Goal: Browse casually

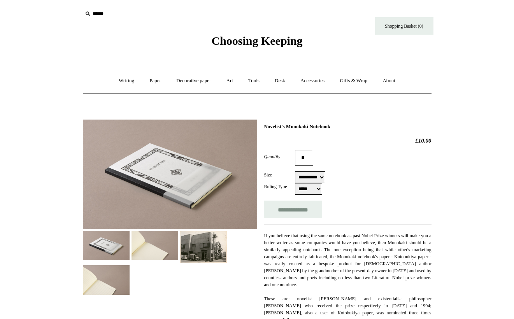
click at [173, 243] on img at bounding box center [154, 245] width 47 height 29
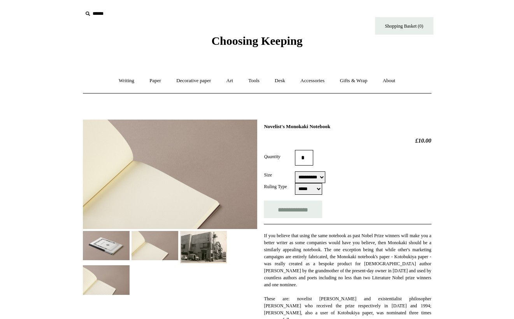
click at [227, 256] on div at bounding box center [170, 204] width 174 height 181
click at [217, 255] on img at bounding box center [203, 247] width 47 height 33
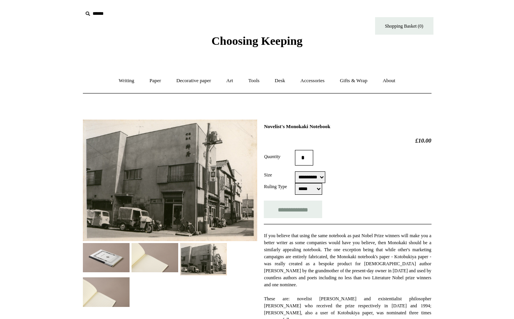
click at [115, 296] on img at bounding box center [106, 291] width 47 height 29
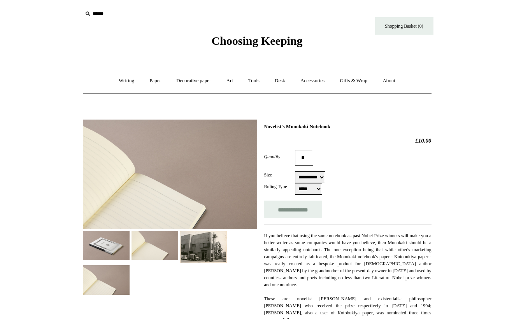
click at [146, 258] on img at bounding box center [154, 245] width 47 height 29
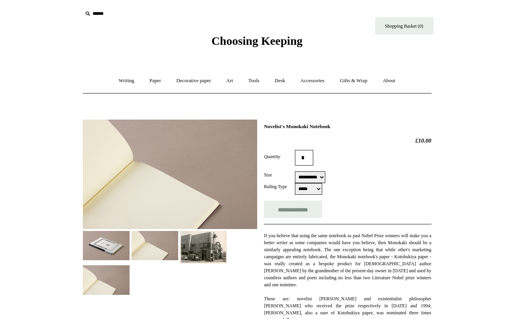
click at [114, 242] on img at bounding box center [106, 245] width 47 height 29
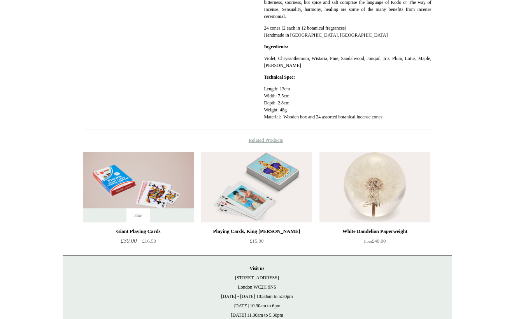
scroll to position [288, 0]
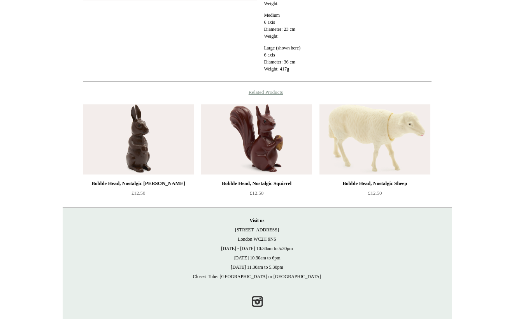
scroll to position [300, 0]
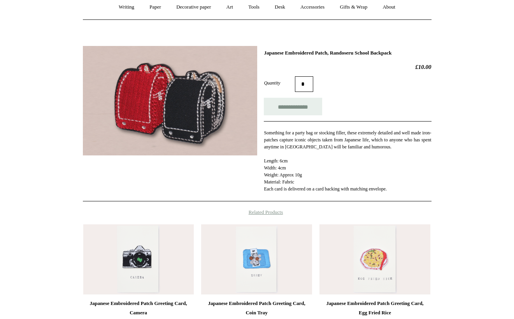
scroll to position [66, 0]
